Goal: Find specific page/section: Find specific page/section

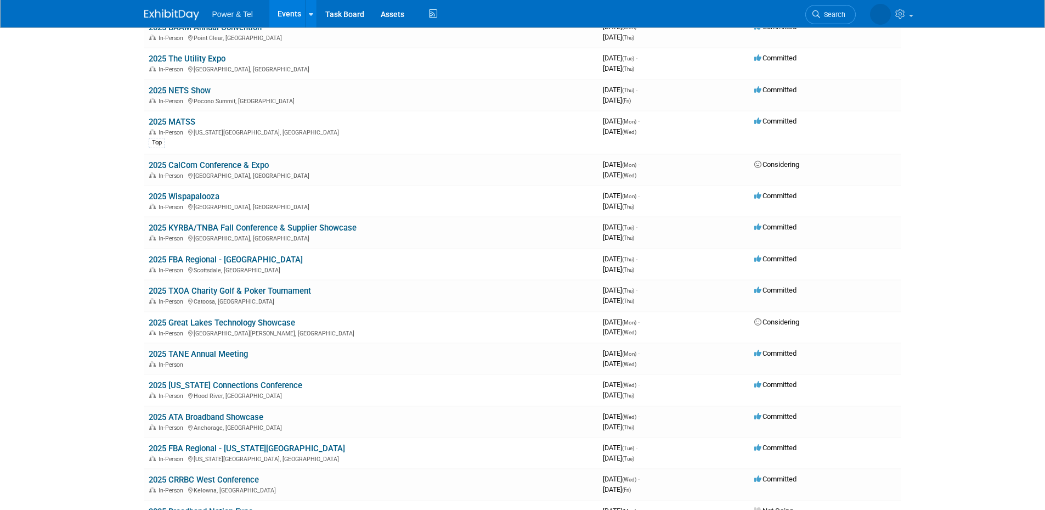
scroll to position [951, 0]
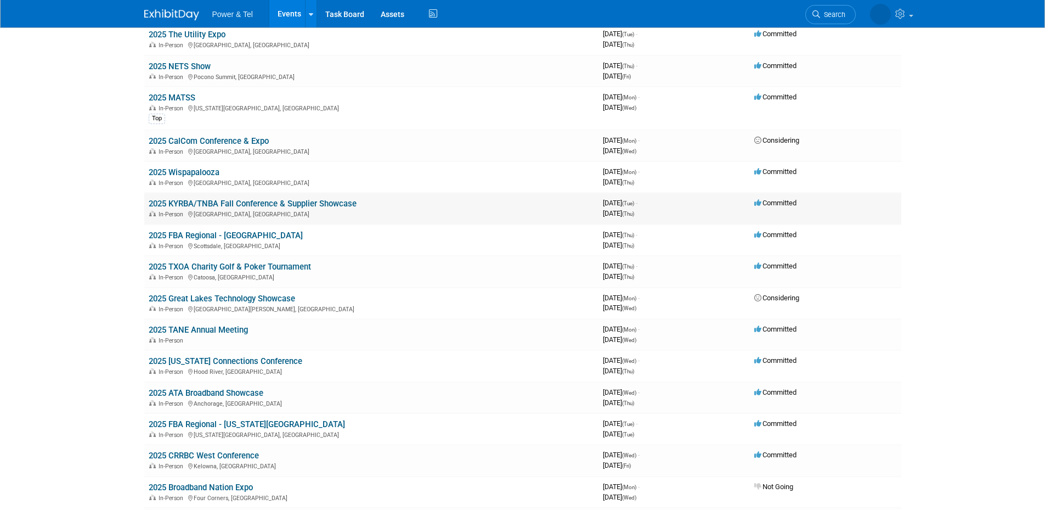
click at [340, 201] on link "2025 KYRBA/TNBA Fall Conference & Supplier Showcase" at bounding box center [253, 204] width 208 height 10
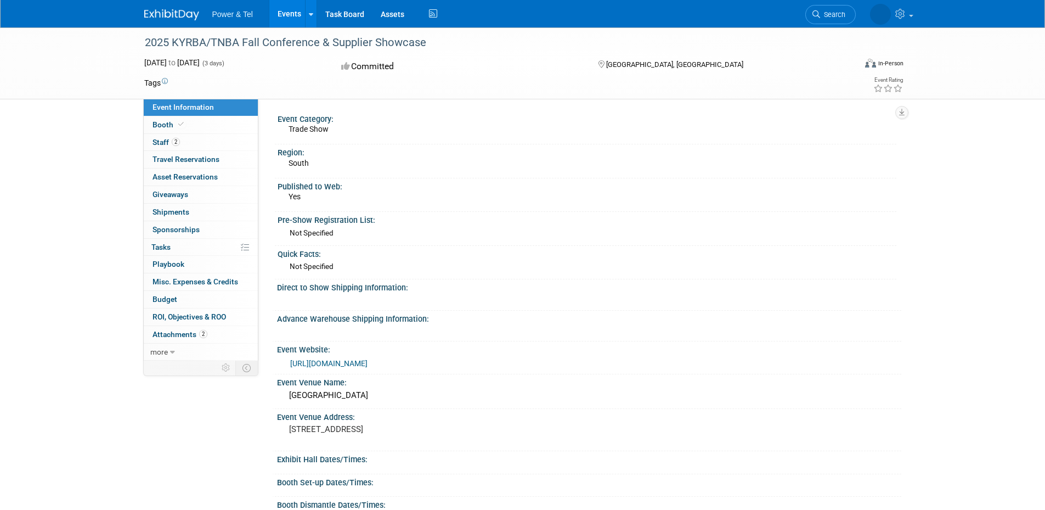
click at [80, 167] on div "2025 KYRBA/TNBA Fall Conference & Supplier Showcase Oct 14, 2025 to Oct 16, 202…" at bounding box center [522, 370] width 1045 height 686
click at [368, 363] on link "https://kyrba.org/ev_calendar_day.asp?date=10%2F14%2F25&eventid=32" at bounding box center [328, 363] width 77 height 9
click at [794, 211] on div "Published to Web: Yes" at bounding box center [585, 194] width 621 height 33
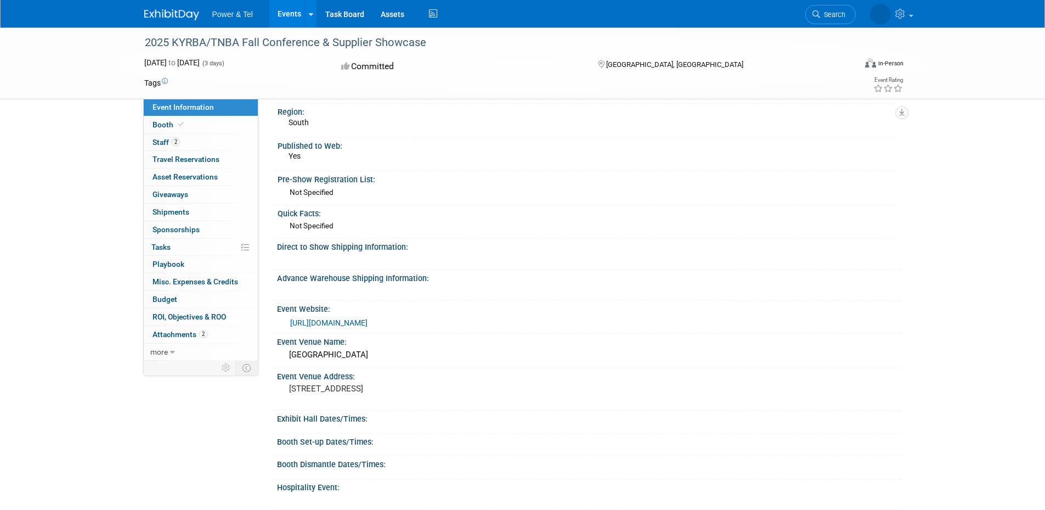
scroll to position [73, 0]
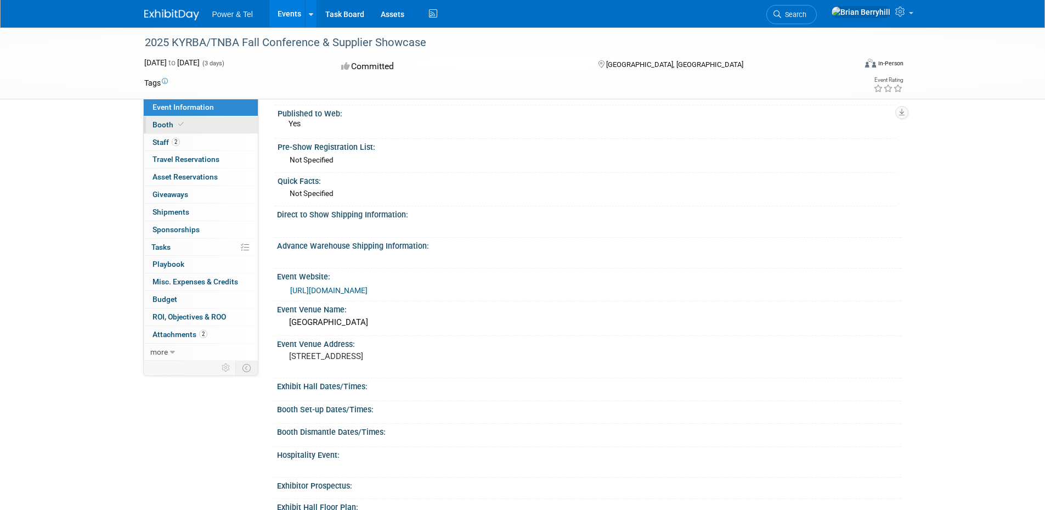
click at [157, 123] on span "Booth" at bounding box center [168, 124] width 33 height 9
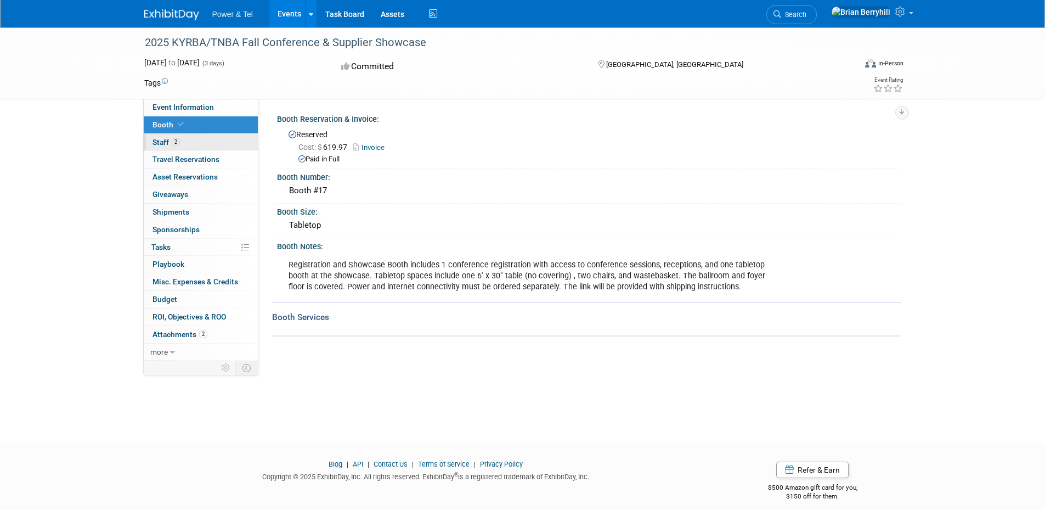
click at [162, 143] on span "Staff 2" at bounding box center [165, 142] width 27 height 9
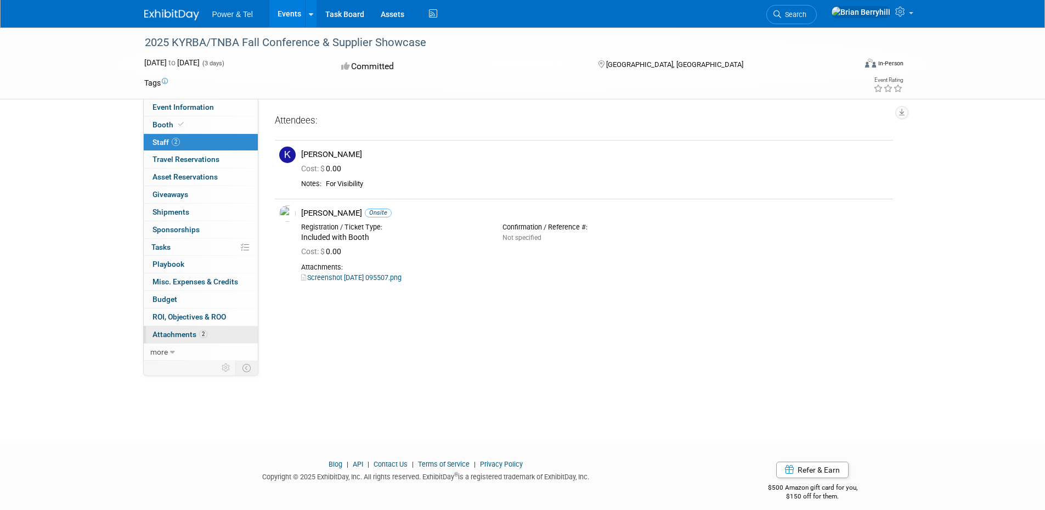
click at [181, 333] on span "Attachments 2" at bounding box center [179, 334] width 55 height 9
